Goal: Book appointment/travel/reservation

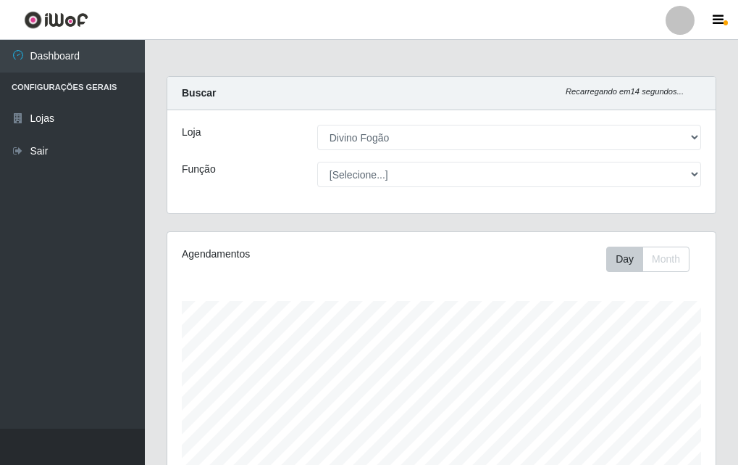
select select "499"
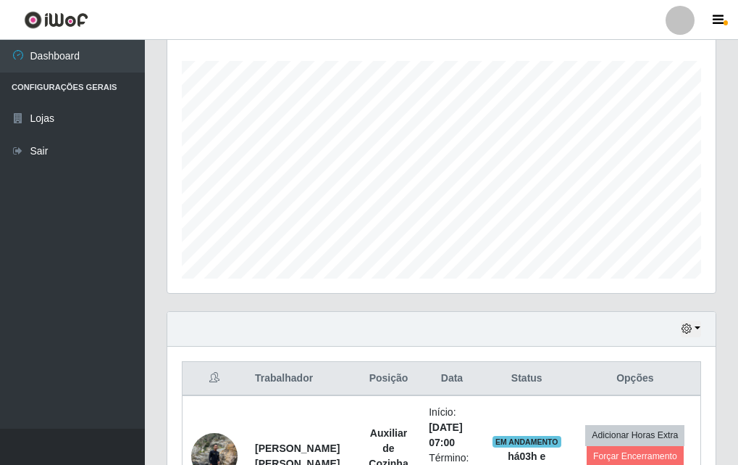
scroll to position [301, 549]
click at [681, 294] on div "Agendamentos Day Month 28/07 Agendamentos 12" at bounding box center [442, 151] width 572 height 320
click at [683, 288] on div "Agendamentos Day Month 28/07 Agendamentos 12" at bounding box center [441, 142] width 549 height 301
click at [681, 288] on div "Agendamentos Day Month 28/07 Agendamentos 12" at bounding box center [441, 142] width 549 height 301
click at [678, 288] on div "Agendamentos Day Month 28/07 Agendamentos 12" at bounding box center [441, 142] width 549 height 301
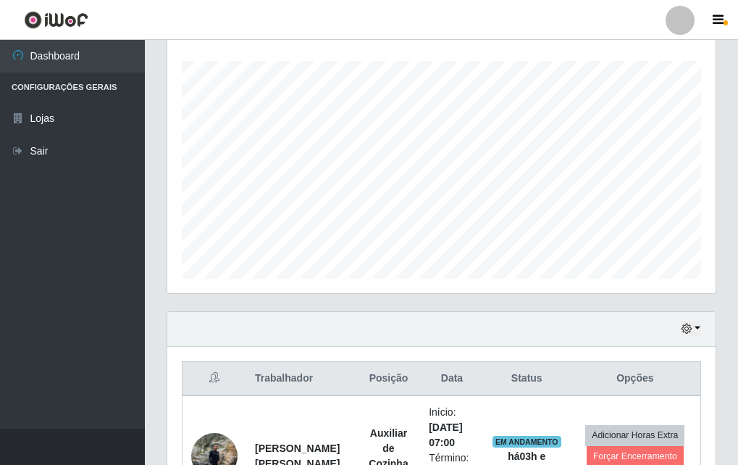
click at [680, 289] on div "Agendamentos Day Month 28/07 Agendamentos 12" at bounding box center [441, 142] width 549 height 301
click at [674, 289] on div "Agendamentos Day Month 28/07 Agendamentos 12" at bounding box center [441, 142] width 549 height 301
click at [671, 288] on div "Agendamentos Day Month 28/07 Agendamentos 12" at bounding box center [441, 142] width 549 height 301
click at [673, 288] on div "Agendamentos Day Month 28/07 Agendamentos 12" at bounding box center [441, 142] width 549 height 301
click at [675, 288] on div "Agendamentos Day Month 28/07 Agendamentos 12" at bounding box center [441, 142] width 549 height 301
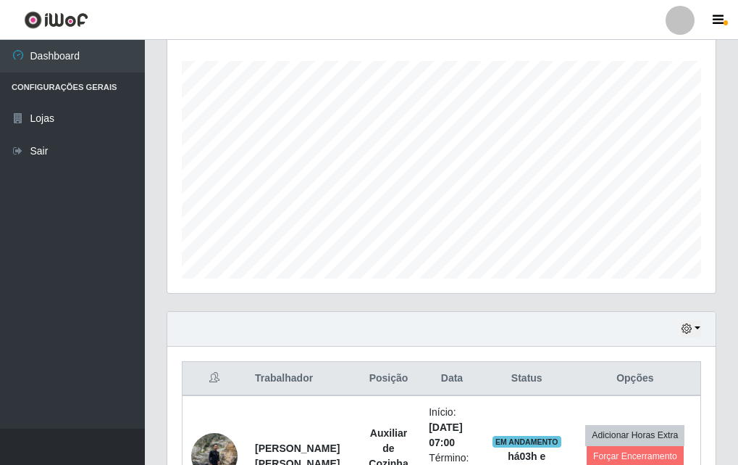
click at [683, 290] on div "Agendamentos Day Month 28/07 Agendamentos 12" at bounding box center [441, 142] width 549 height 301
click at [680, 293] on div "Agendamentos Day Month 28/07 Agendamentos 12" at bounding box center [442, 142] width 550 height 302
click at [685, 296] on div "Agendamentos Day Month 28/07 Agendamentos 12" at bounding box center [442, 151] width 572 height 320
click at [678, 285] on div "Agendamentos Day Month 28/07 Agendamentos 12" at bounding box center [441, 142] width 549 height 301
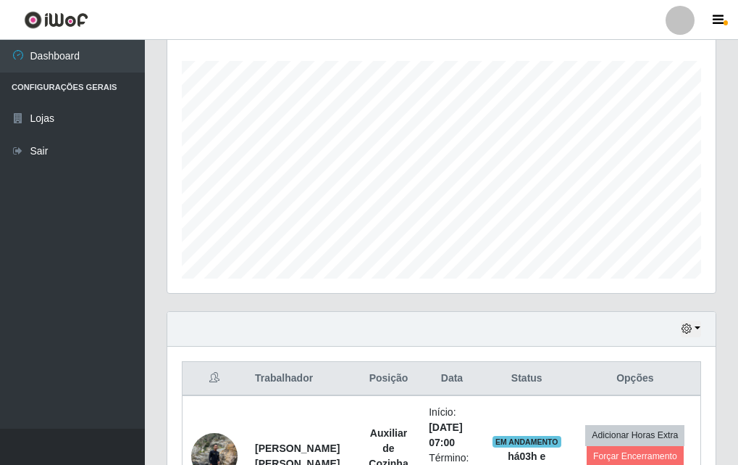
click at [676, 290] on div "Agendamentos Day Month 28/07 Agendamentos 12" at bounding box center [441, 142] width 549 height 301
click at [671, 288] on div "Agendamentos Day Month 28/07 Agendamentos 12" at bounding box center [441, 142] width 549 height 301
click at [678, 290] on div "Agendamentos Day Month 28/07 Agendamentos 12" at bounding box center [441, 142] width 549 height 301
click at [682, 286] on div "Agendamentos Day Month 28/07 Agendamentos 12" at bounding box center [441, 142] width 549 height 301
click at [685, 290] on div "Agendamentos Day Month 28/07 Agendamentos 12" at bounding box center [441, 142] width 549 height 301
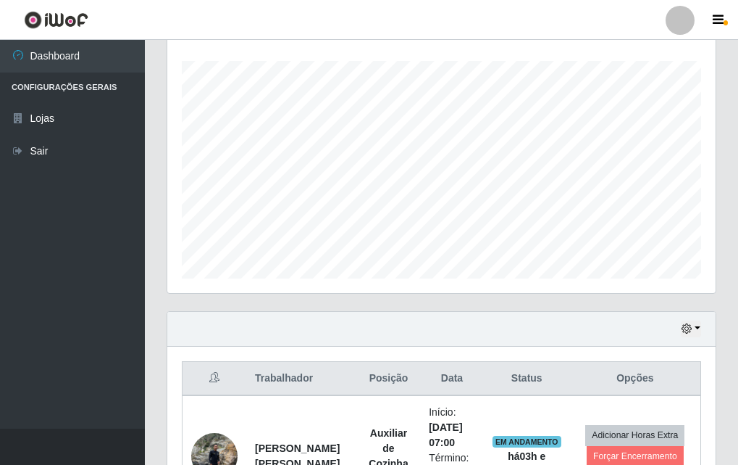
click at [680, 288] on div "Agendamentos Day Month 28/07 Agendamentos 12" at bounding box center [441, 142] width 549 height 301
click at [678, 295] on div "Agendamentos Day Month 28/07 Agendamentos 12" at bounding box center [442, 151] width 572 height 320
click at [680, 289] on div "Agendamentos Day Month 28/07 Agendamentos 12" at bounding box center [441, 142] width 549 height 301
click at [676, 292] on div "Agendamentos Day Month 28/07 Agendamentos 12" at bounding box center [441, 142] width 549 height 301
click at [675, 293] on div "Agendamentos Day Month 28/07 Agendamentos 12" at bounding box center [442, 142] width 550 height 302
